Goal: Task Accomplishment & Management: Use online tool/utility

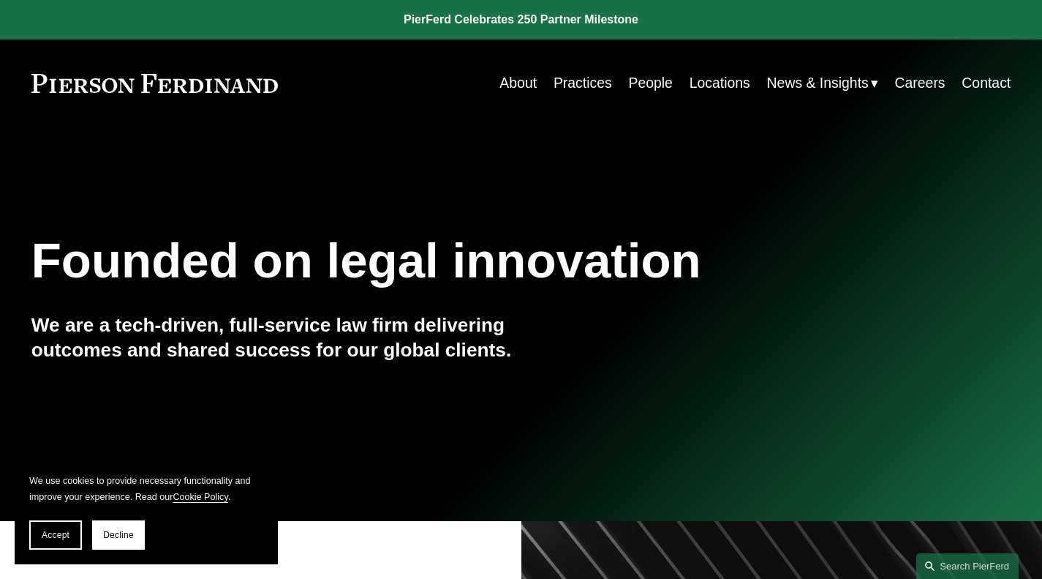
click at [644, 91] on link "People" at bounding box center [650, 83] width 44 height 29
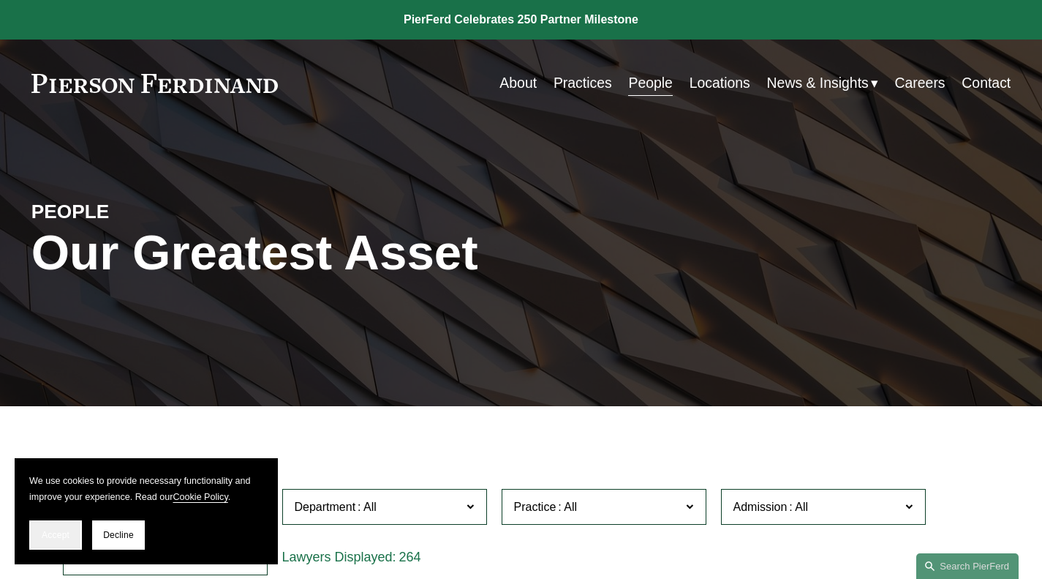
click at [55, 527] on button "Accept" at bounding box center [55, 534] width 53 height 29
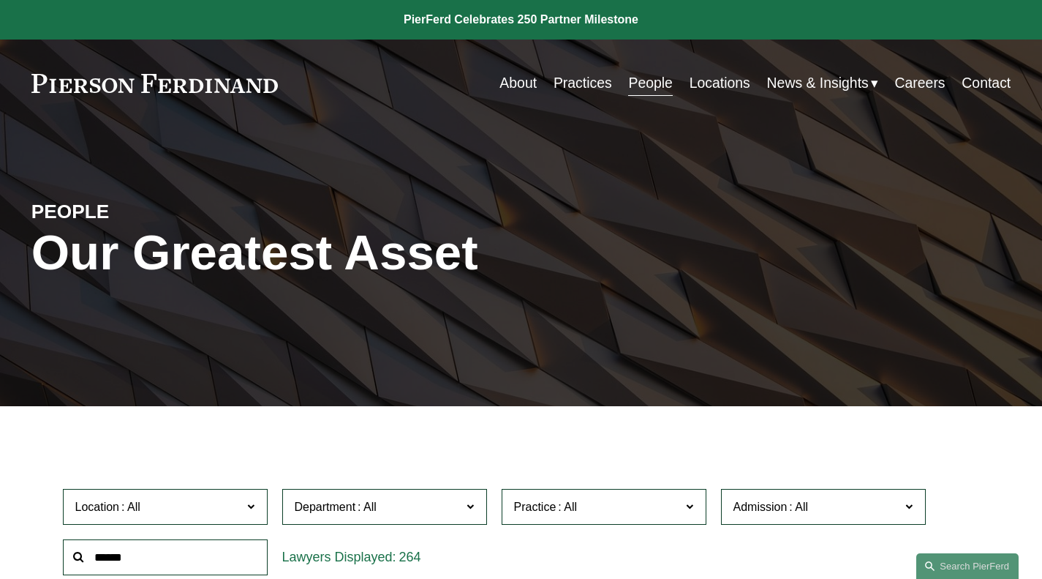
click at [587, 78] on link "Practices" at bounding box center [583, 83] width 59 height 29
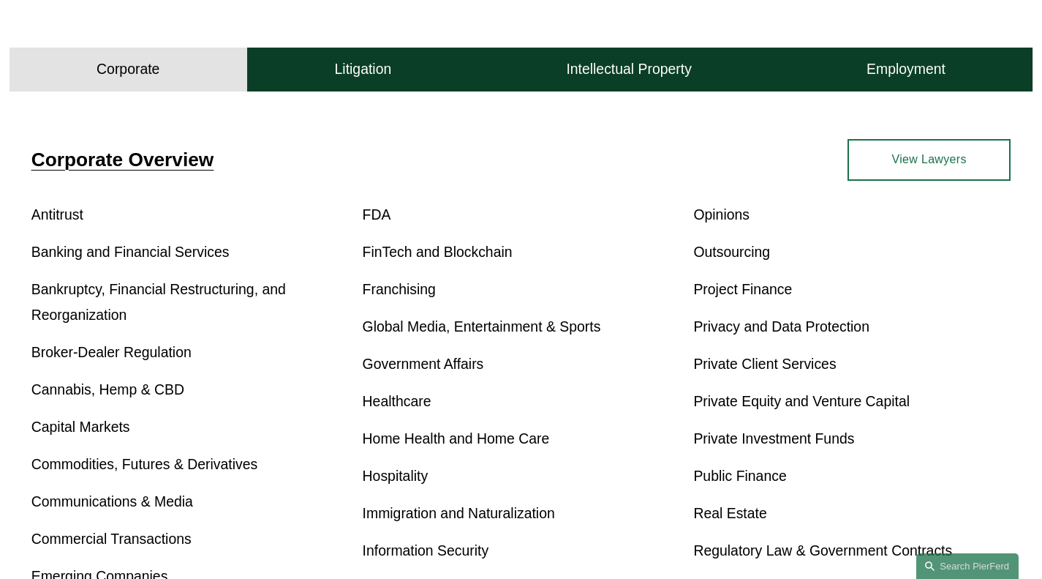
scroll to position [429, 0]
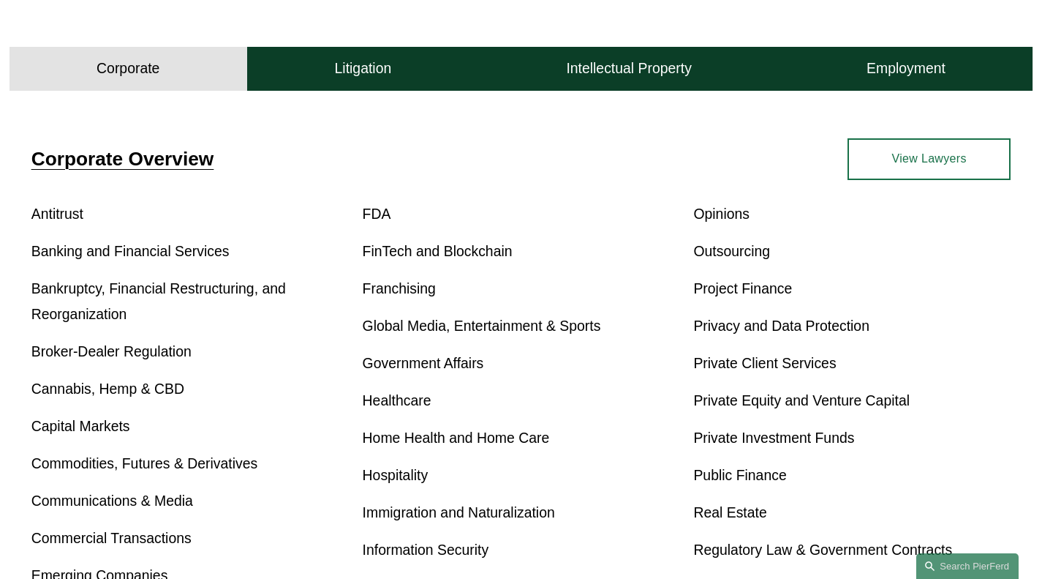
click at [482, 328] on link "Global Media, Entertainment & Sports" at bounding box center [482, 325] width 238 height 16
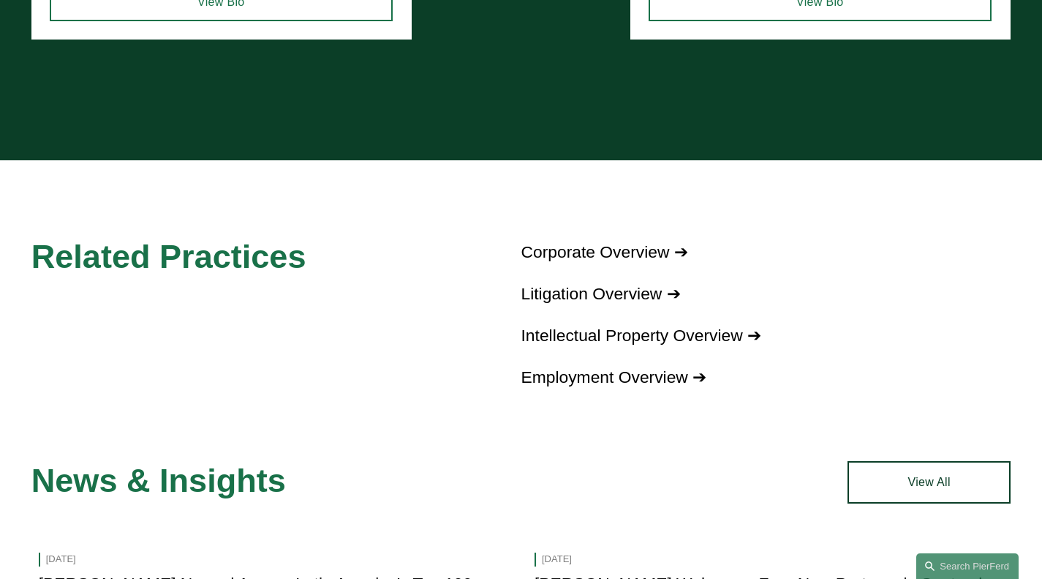
scroll to position [1774, 0]
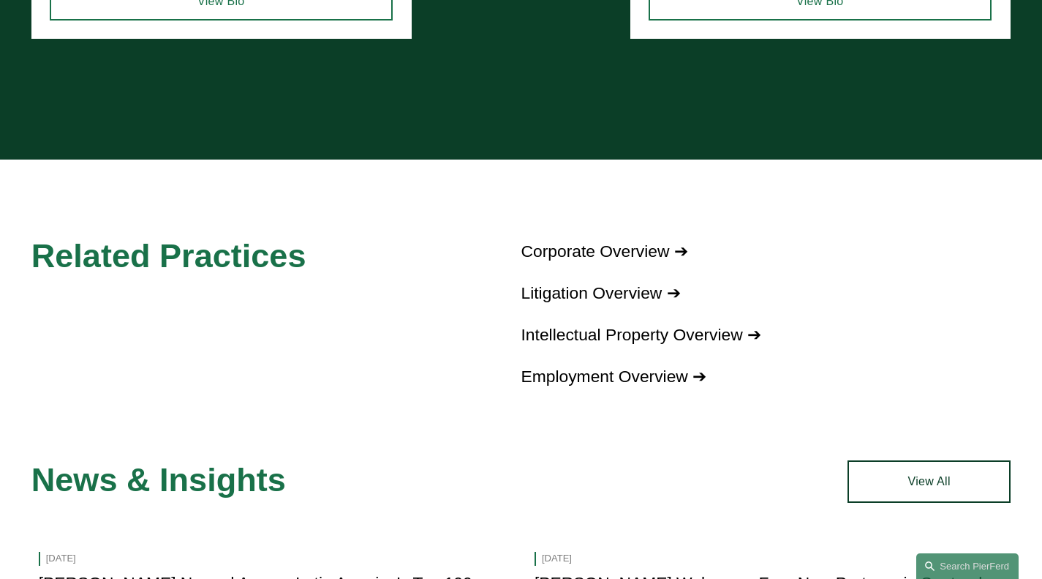
click at [593, 336] on link "Intellectual Property Overview ➔" at bounding box center [642, 334] width 241 height 19
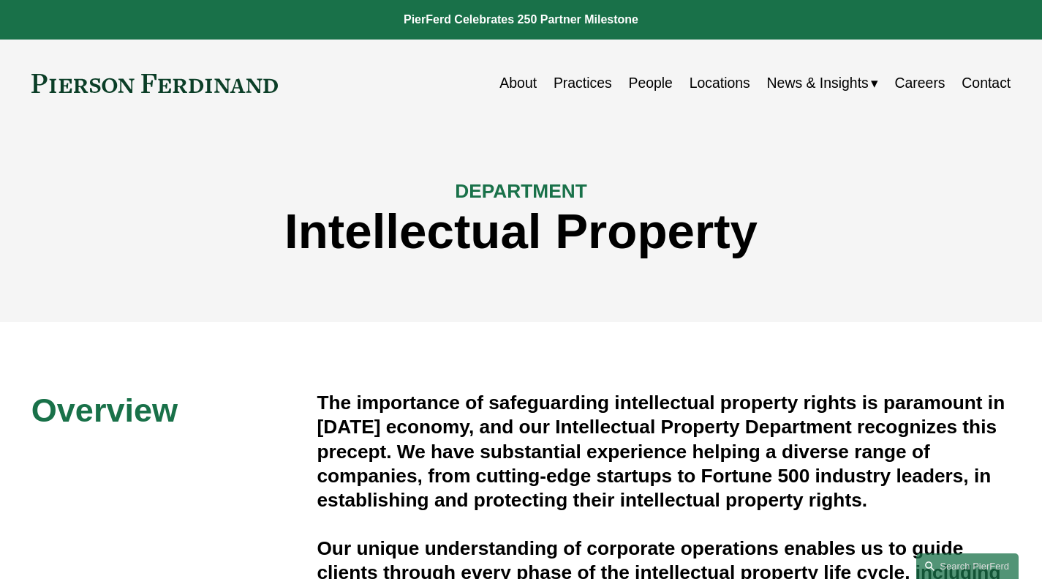
click at [655, 83] on link "People" at bounding box center [650, 83] width 44 height 29
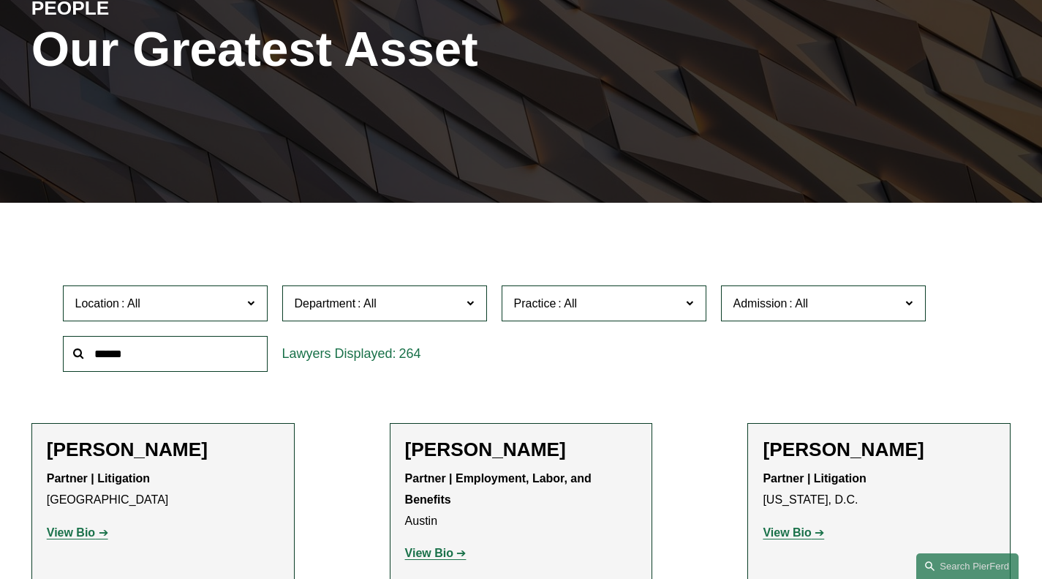
scroll to position [220, 0]
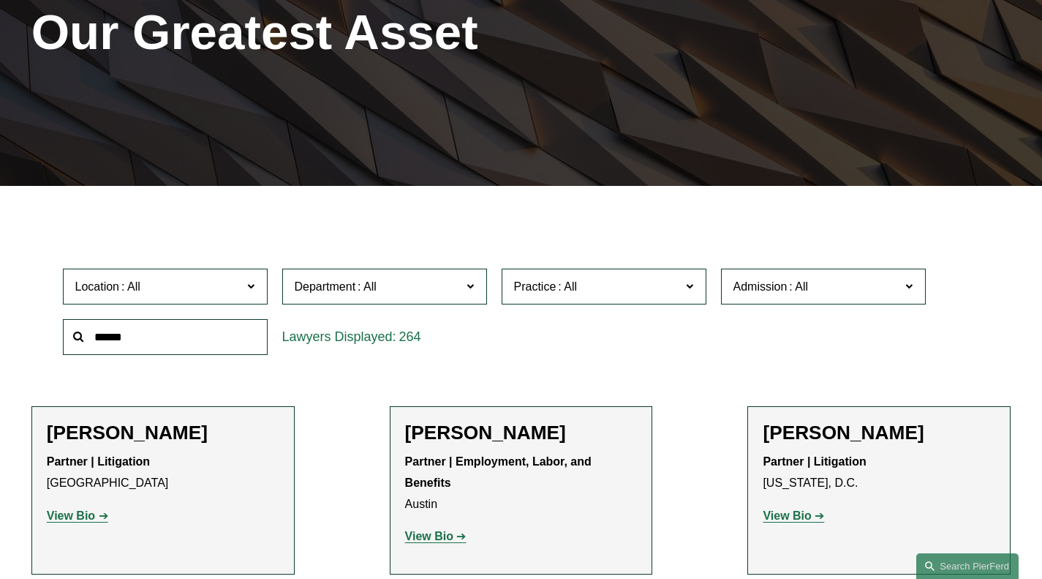
click at [842, 288] on span "Admission" at bounding box center [818, 287] width 168 height 20
click at [582, 277] on label "Practice" at bounding box center [604, 286] width 205 height 36
click at [361, 272] on label "Department" at bounding box center [384, 286] width 205 height 36
click at [457, 292] on span "Department" at bounding box center [379, 287] width 168 height 20
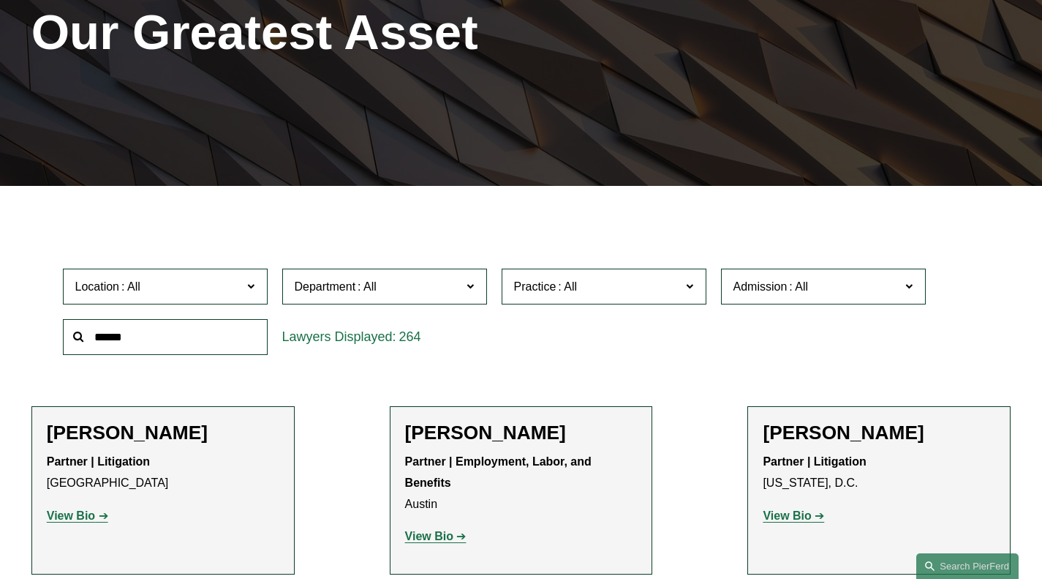
click at [644, 295] on span "Practice" at bounding box center [598, 287] width 168 height 20
click at [846, 274] on label "Admission" at bounding box center [823, 286] width 205 height 36
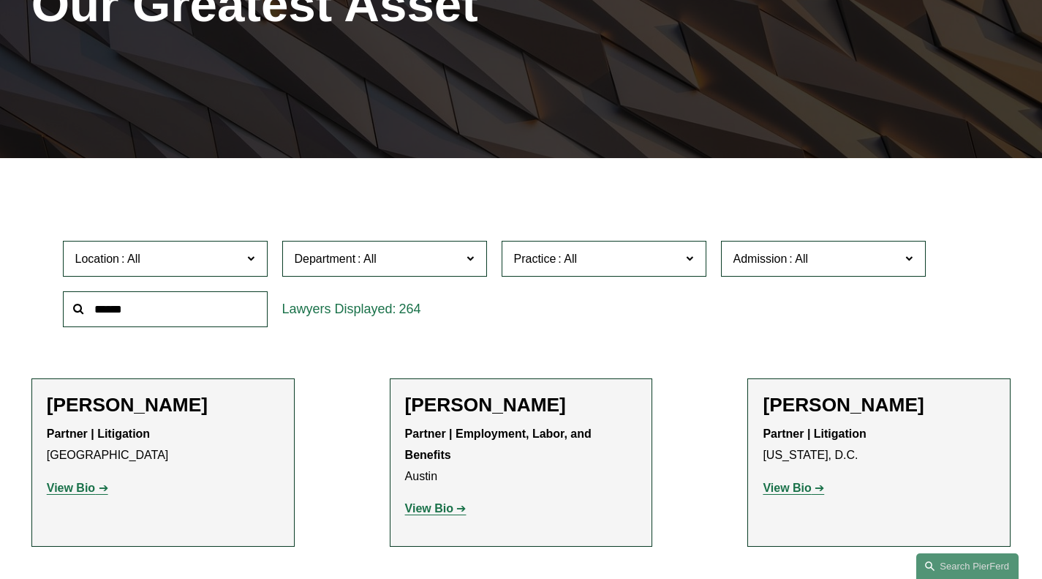
scroll to position [249, 0]
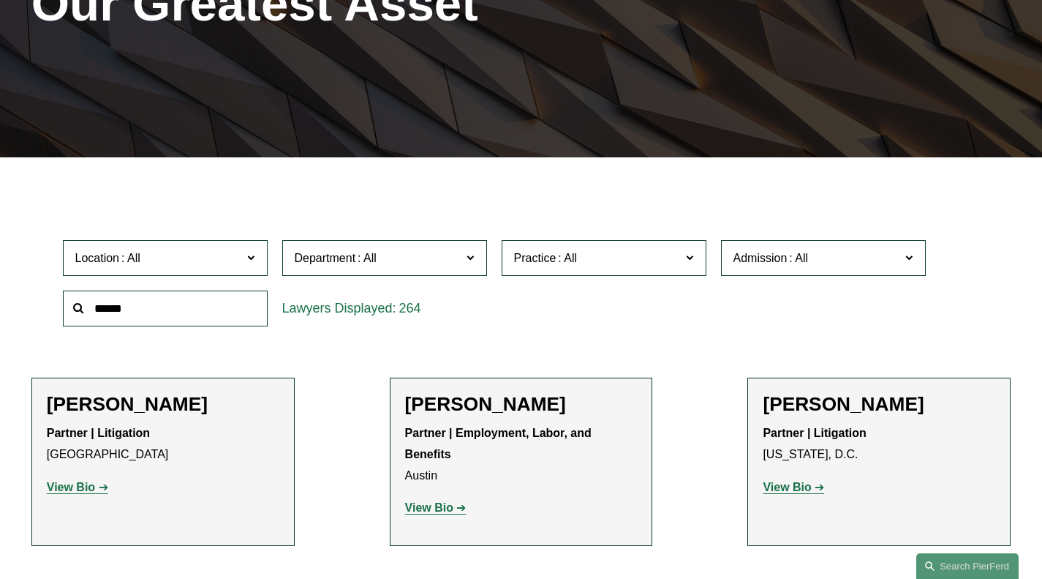
click at [241, 259] on span "Location" at bounding box center [159, 258] width 168 height 20
click at [0, 0] on link "[GEOGRAPHIC_DATA]" at bounding box center [0, 0] width 0 height 0
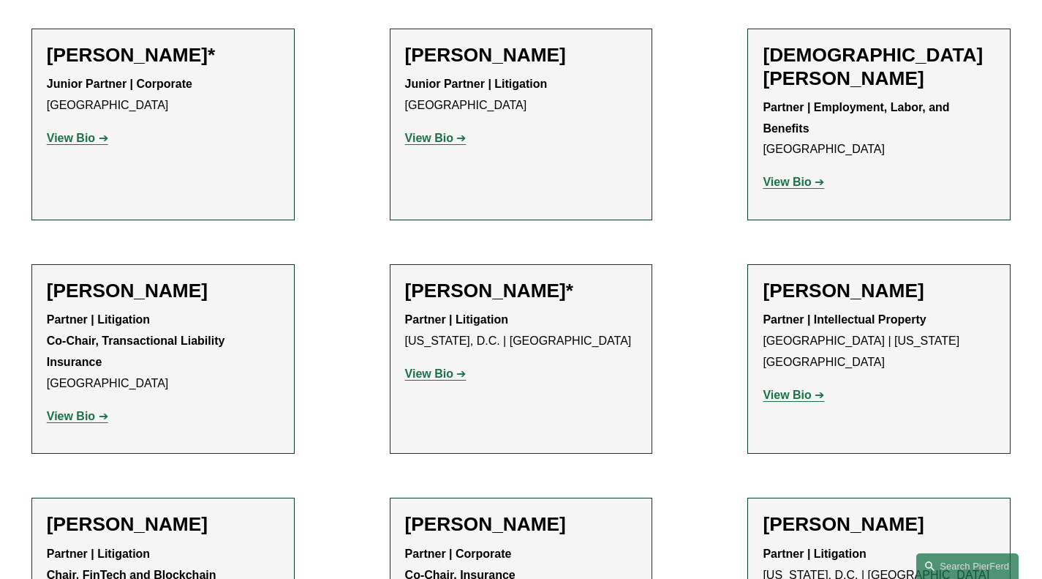
scroll to position [1363, 0]
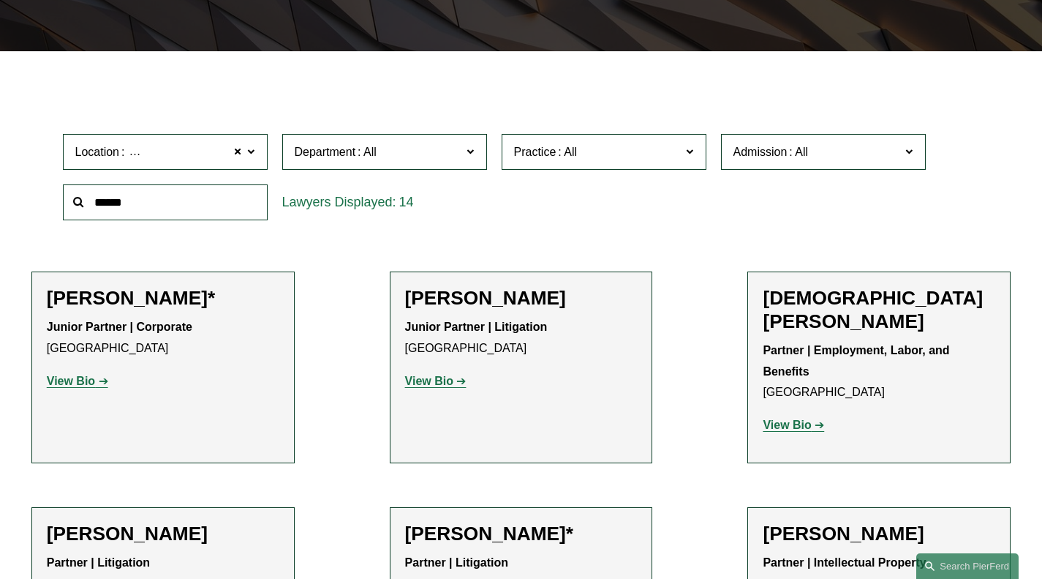
scroll to position [0, 0]
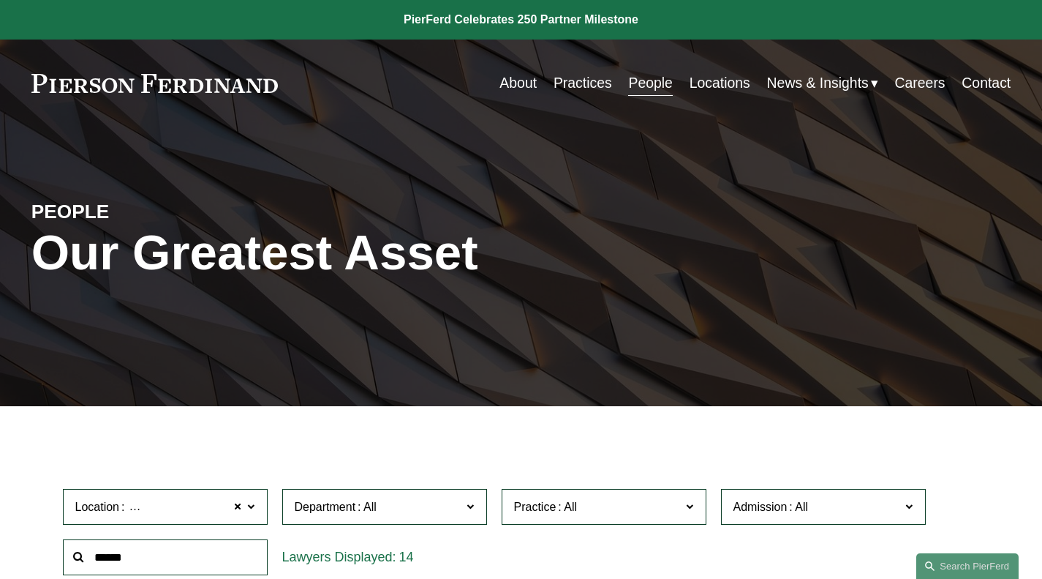
click at [931, 85] on link "Careers" at bounding box center [920, 83] width 50 height 29
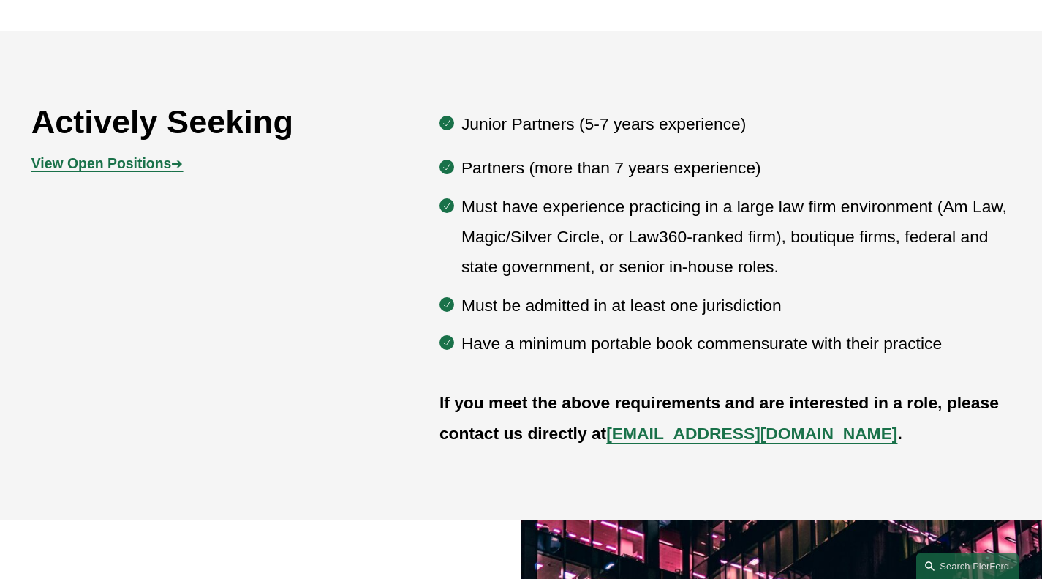
scroll to position [2120, 0]
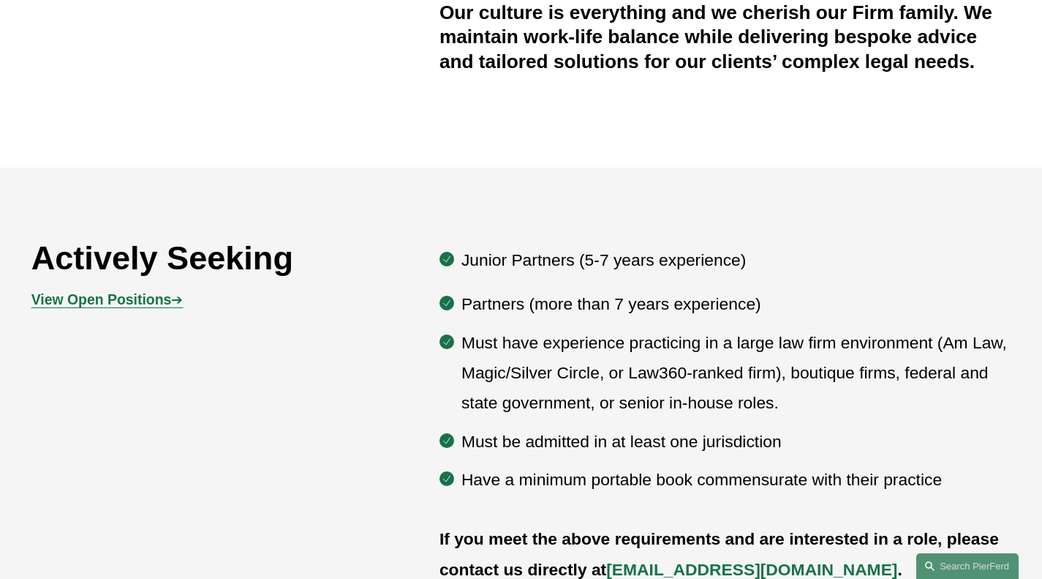
scroll to position [628, 0]
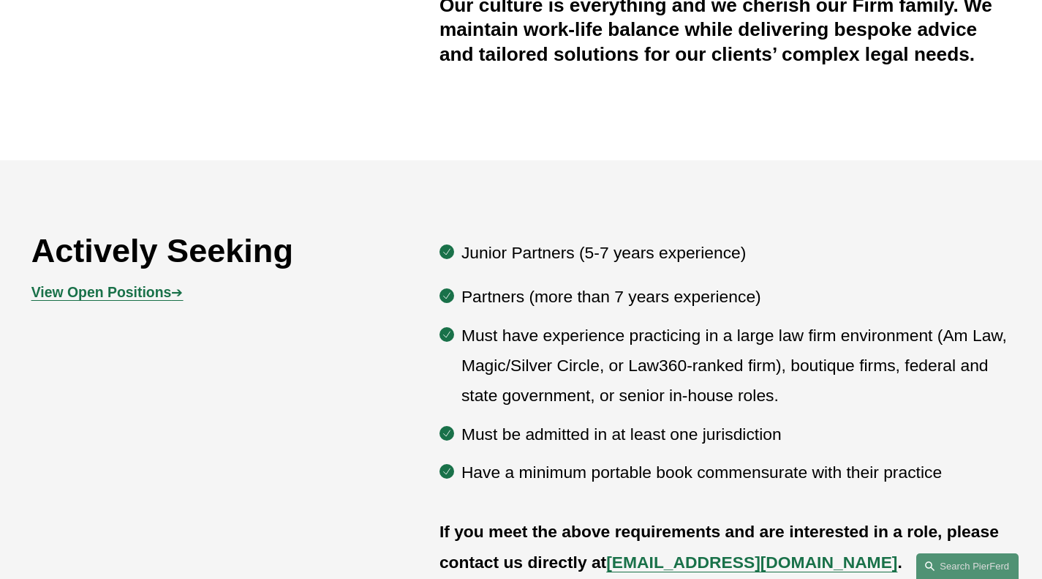
click at [120, 297] on strong "View Open Positions" at bounding box center [101, 292] width 140 height 16
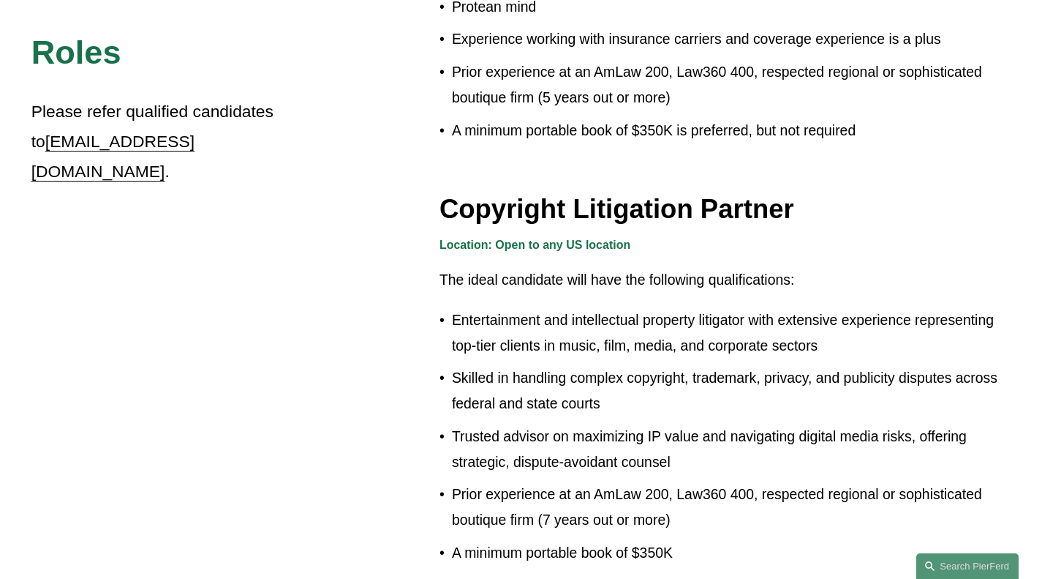
scroll to position [1417, 0]
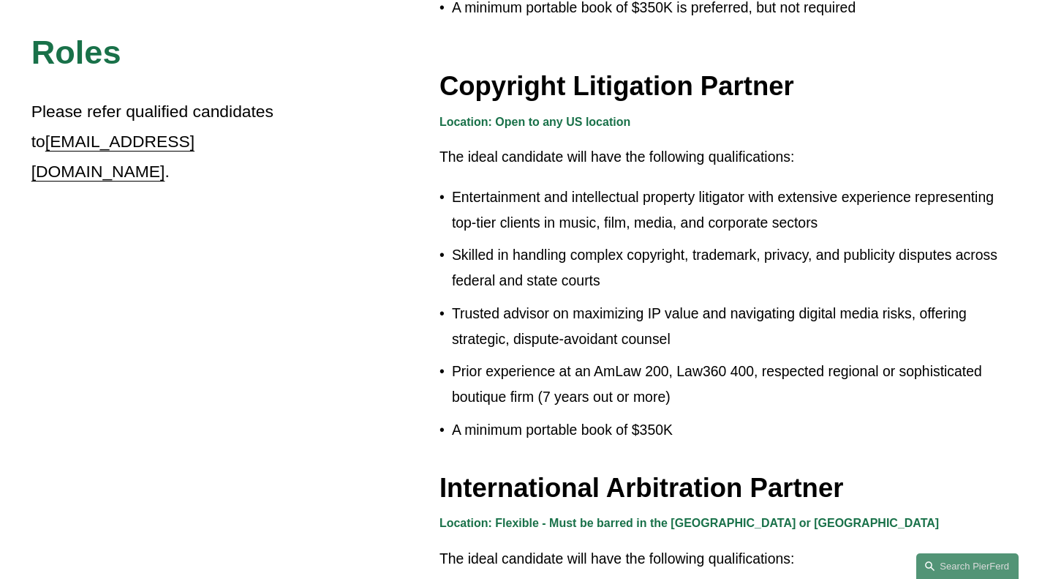
click at [527, 417] on p "A minimum portable book of $350K" at bounding box center [731, 430] width 559 height 26
copy div "A minimum portable book of $350K"
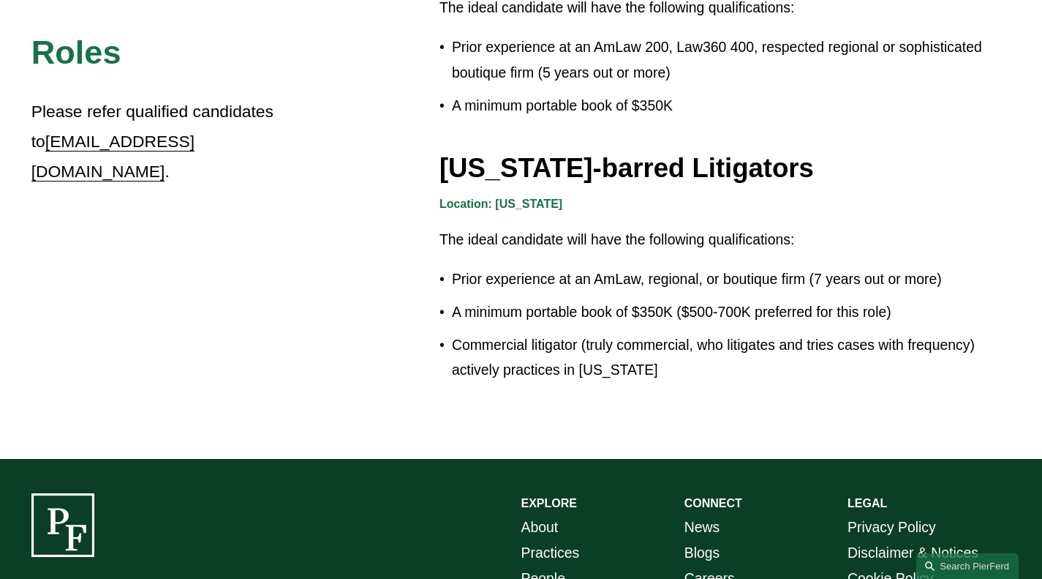
scroll to position [2478, 0]
